Goal: Task Accomplishment & Management: Use online tool/utility

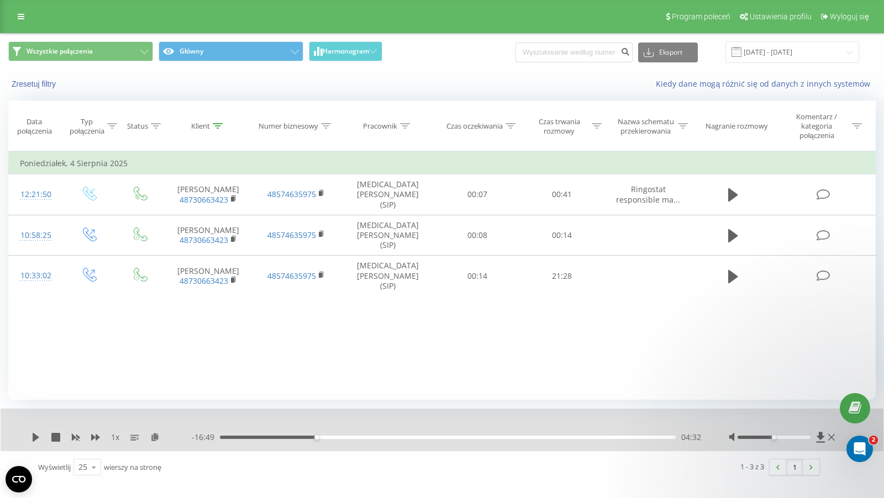
click at [382, 122] on div "Pracownik" at bounding box center [380, 126] width 34 height 9
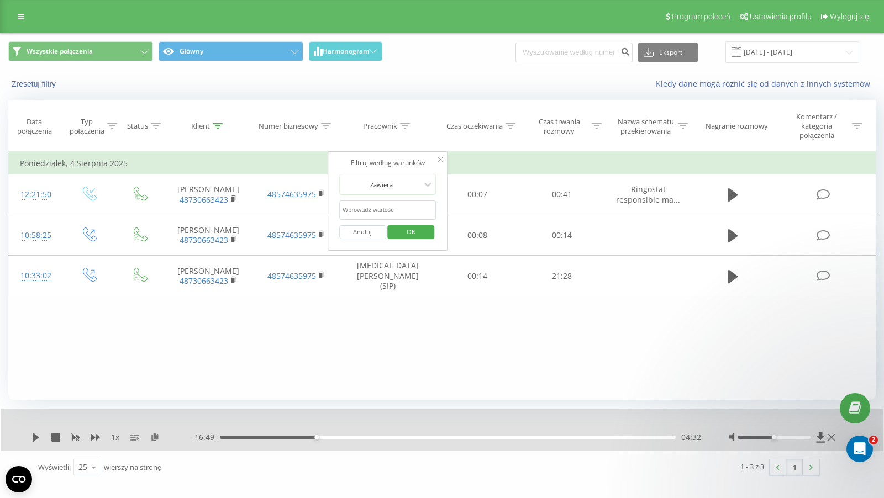
click at [391, 218] on input "text" at bounding box center [387, 210] width 97 height 19
type input "wiktor"
click button "OK" at bounding box center [411, 232] width 47 height 14
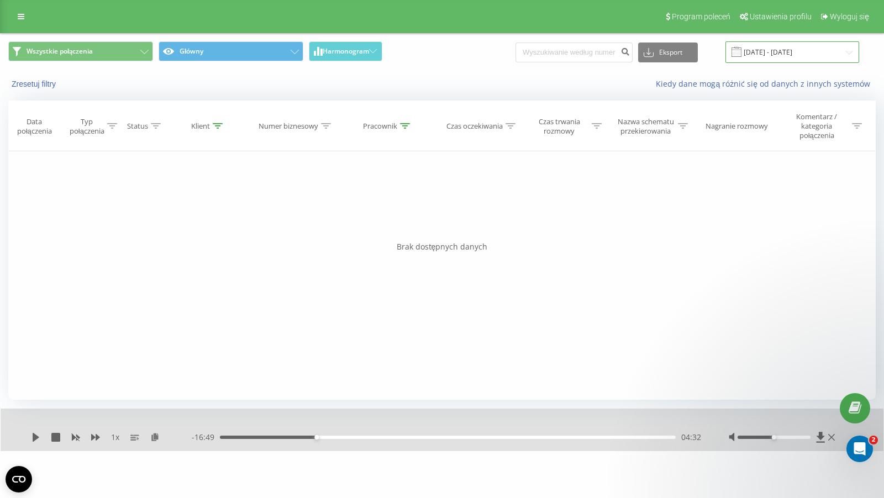
click at [790, 57] on input "[DATE] - [DATE]" at bounding box center [793, 52] width 134 height 22
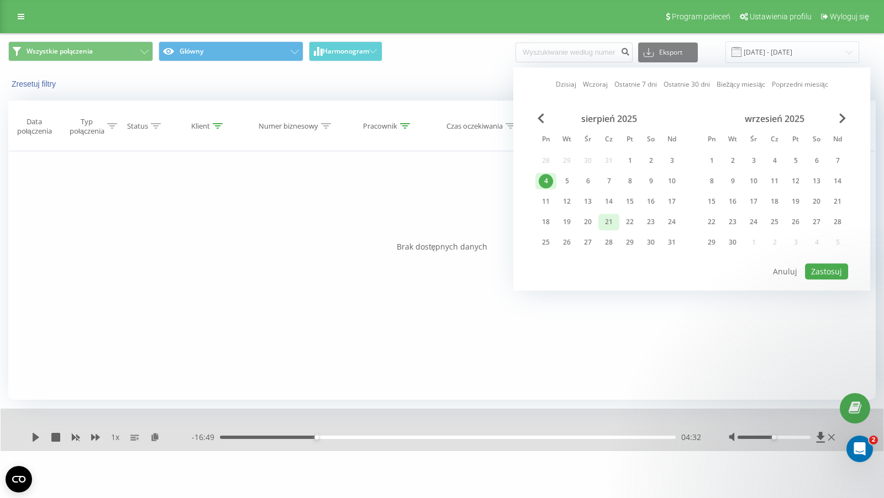
click at [617, 219] on div "21" at bounding box center [609, 222] width 21 height 17
click at [817, 270] on button "Zastosuj" at bounding box center [826, 272] width 43 height 16
type input "[DATE] - [DATE]"
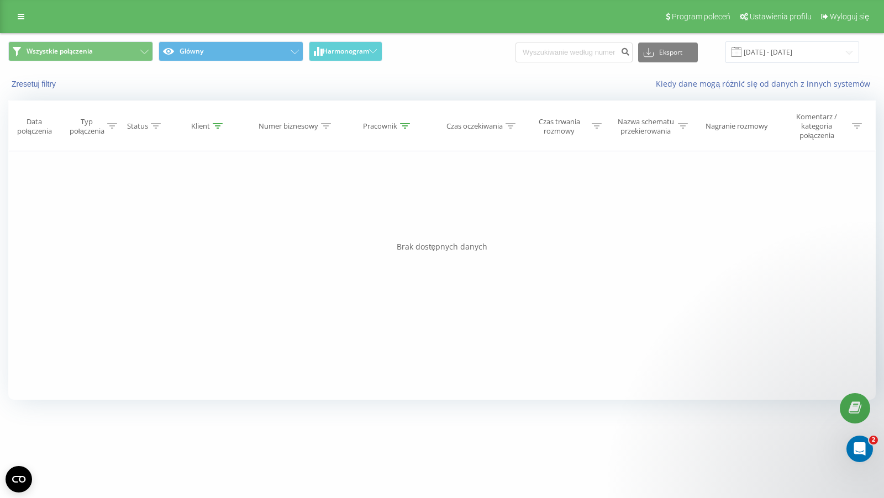
click at [193, 128] on div "Klient" at bounding box center [200, 126] width 19 height 9
click at [198, 201] on input "730663423" at bounding box center [208, 210] width 97 height 19
click button "OK" at bounding box center [231, 232] width 47 height 14
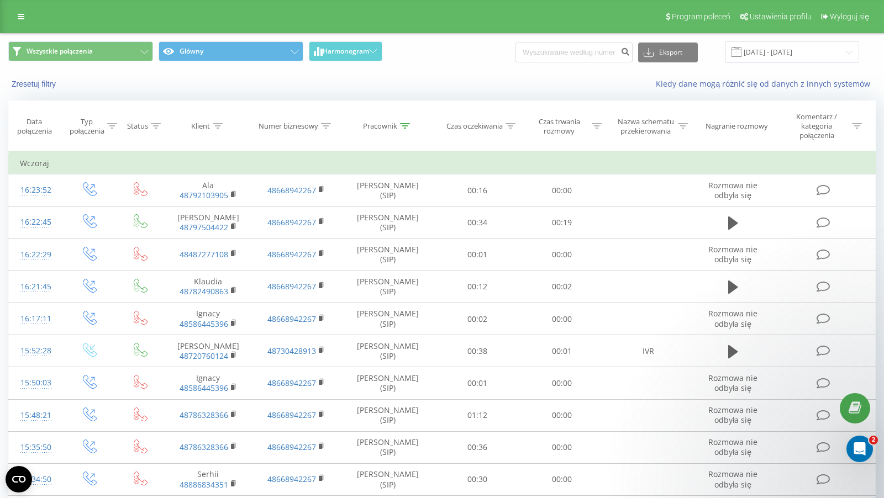
click at [381, 122] on div "Pracownik" at bounding box center [380, 126] width 34 height 9
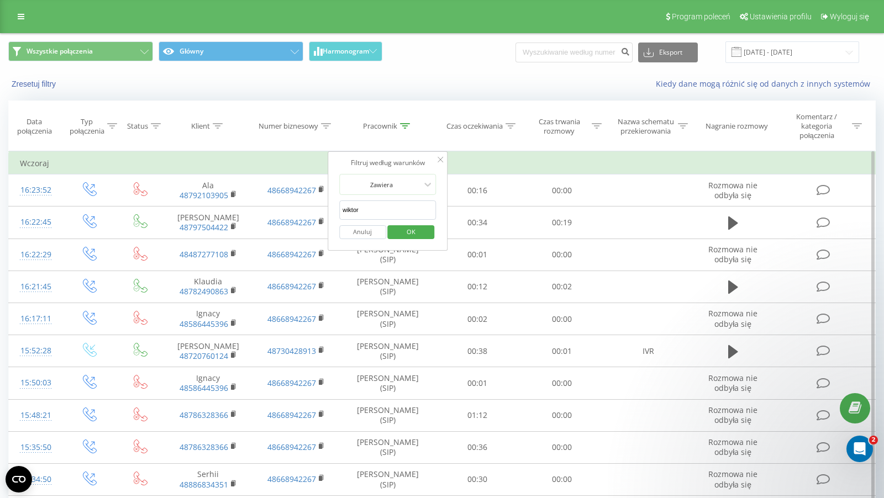
click at [384, 209] on input "wiktor" at bounding box center [387, 210] width 97 height 19
click button "OK" at bounding box center [411, 232] width 47 height 14
